Goal: Information Seeking & Learning: Learn about a topic

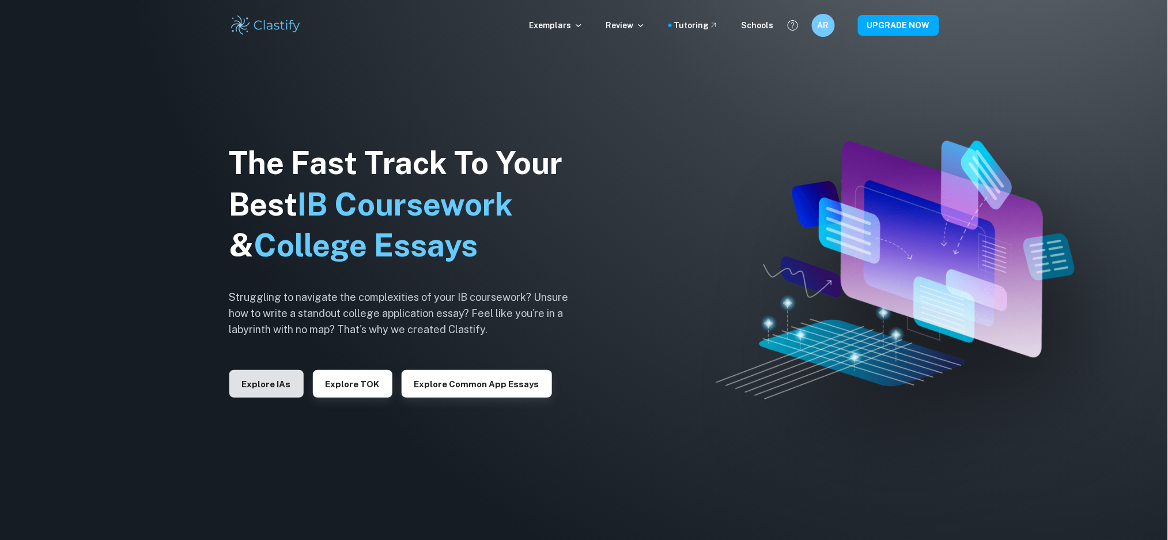
click at [274, 385] on button "Explore IAs" at bounding box center [266, 384] width 74 height 28
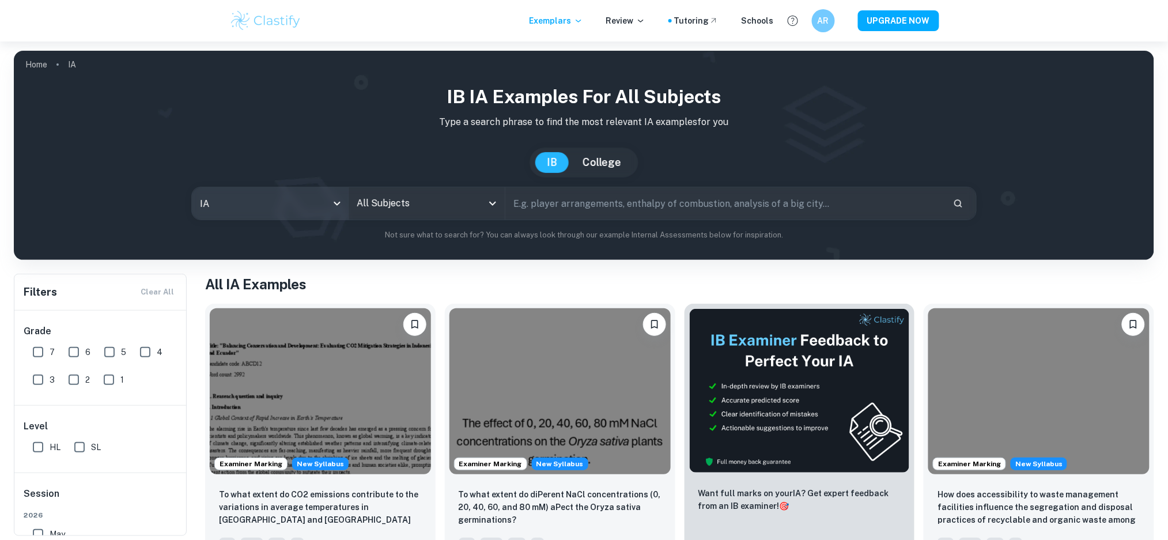
click at [305, 208] on body "We value your privacy We use cookies to enhance your browsing experience, serve…" at bounding box center [584, 311] width 1168 height 540
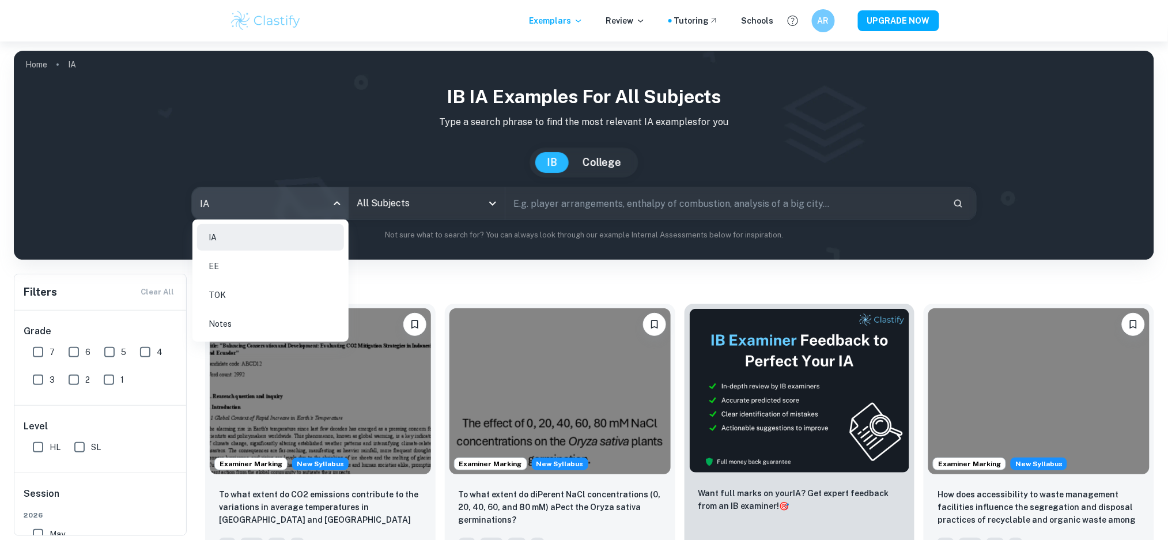
click at [417, 197] on div at bounding box center [584, 270] width 1168 height 540
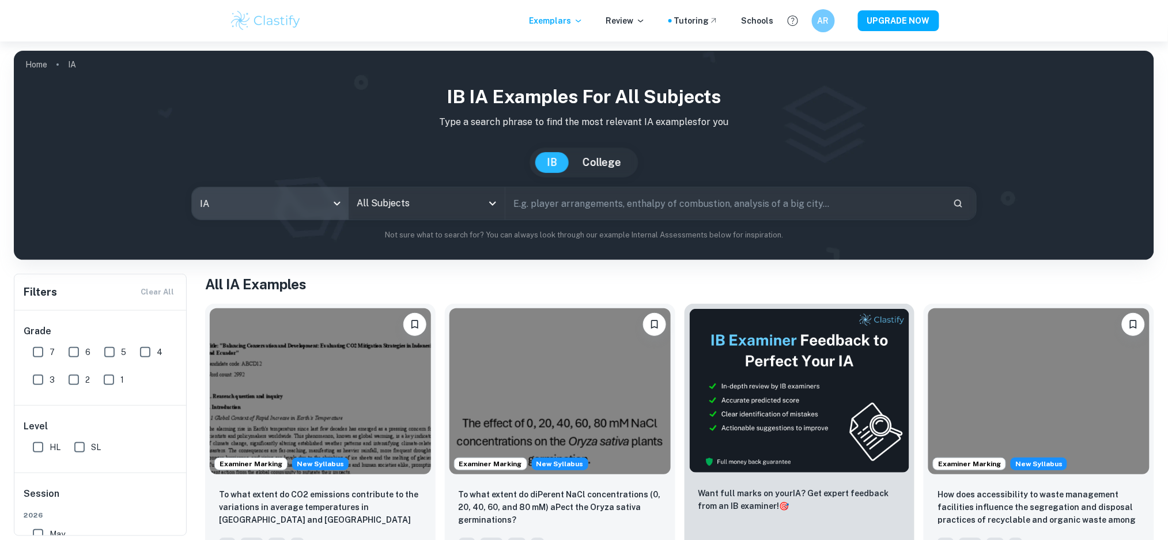
click at [417, 197] on div "IA EE TOK Notes" at bounding box center [584, 270] width 1168 height 540
click at [412, 208] on input "All Subjects" at bounding box center [418, 203] width 129 height 22
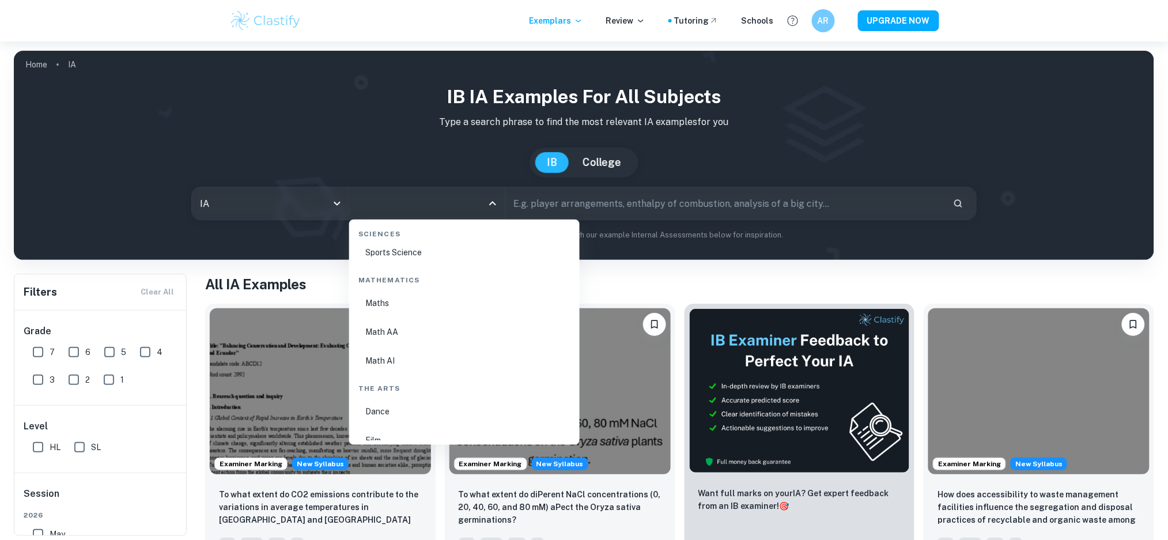
scroll to position [1954, 0]
click at [404, 346] on li "Math AI" at bounding box center [464, 355] width 221 height 27
type input "Math AI"
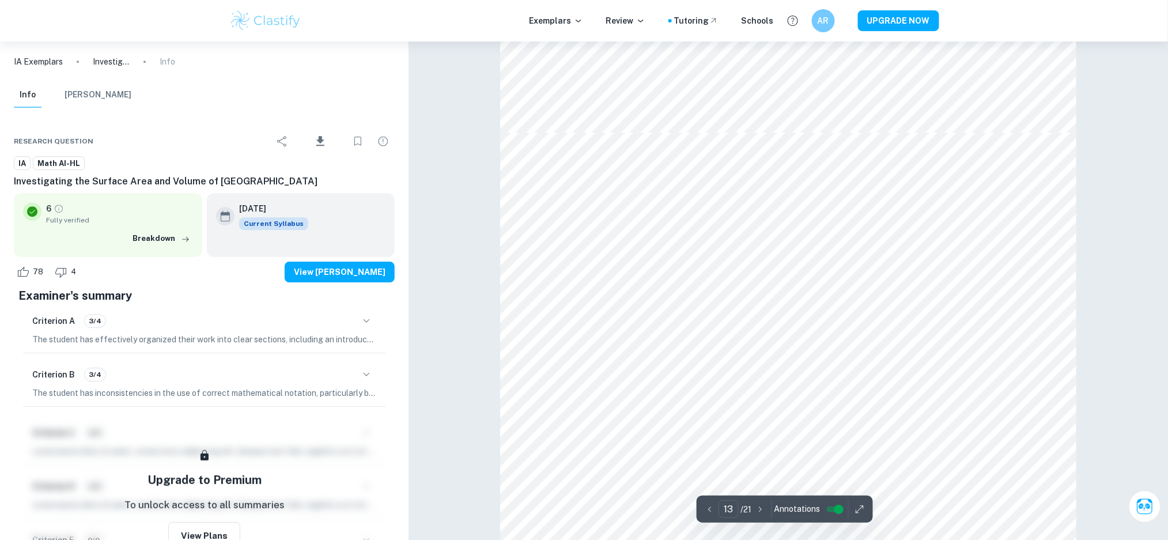
scroll to position [9143, 0]
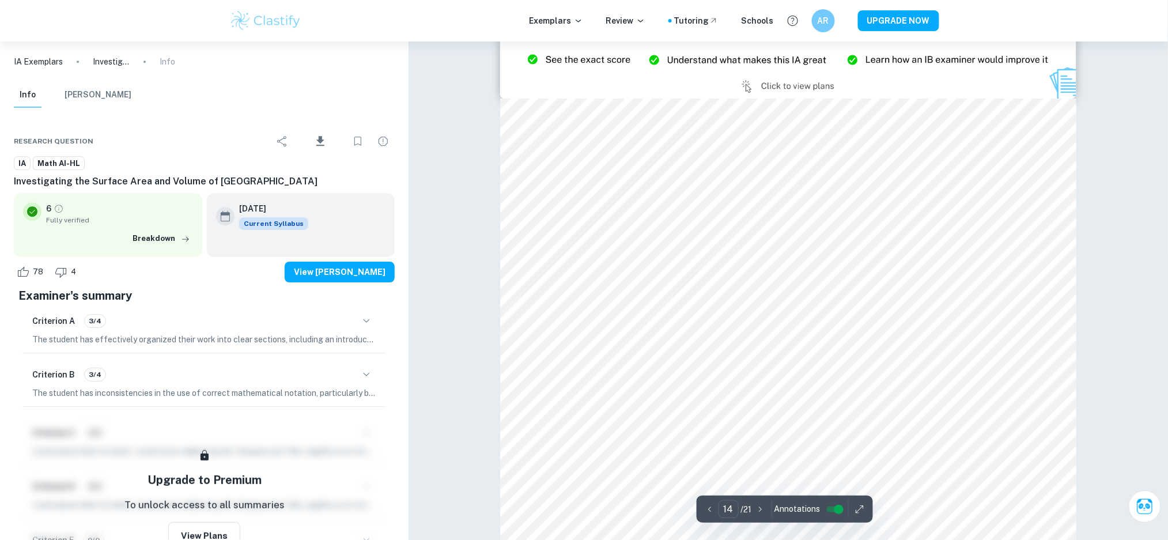
type input "15"
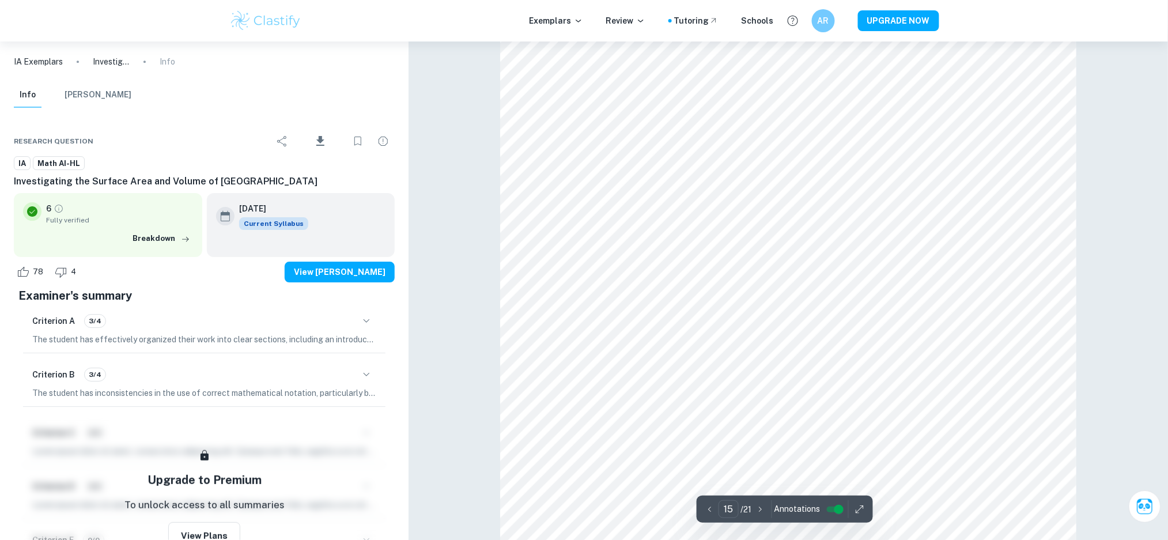
scroll to position [10834, 0]
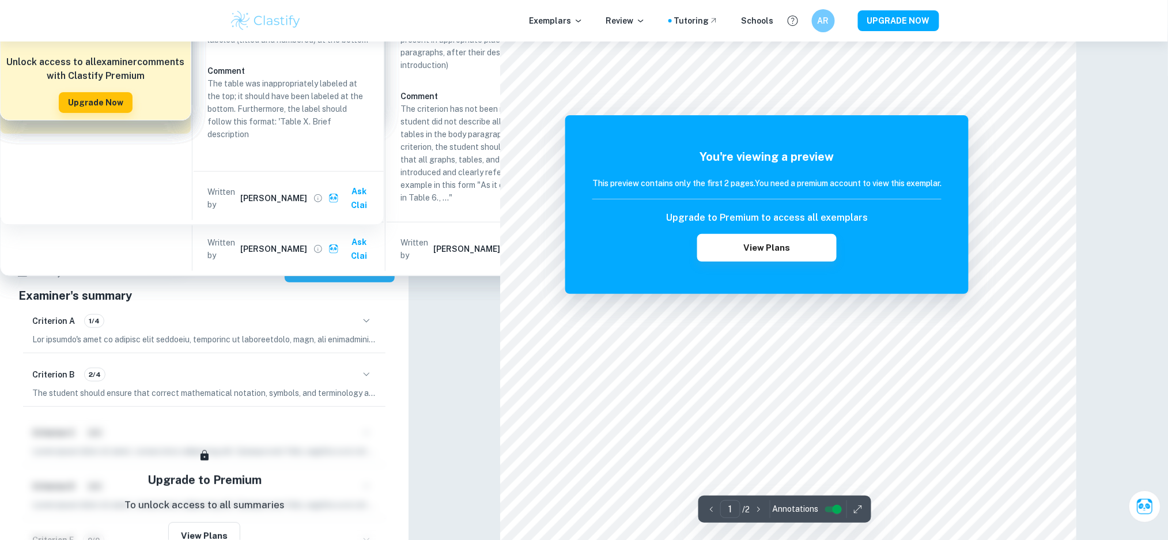
scroll to position [77, 0]
